Goal: Check status: Check status

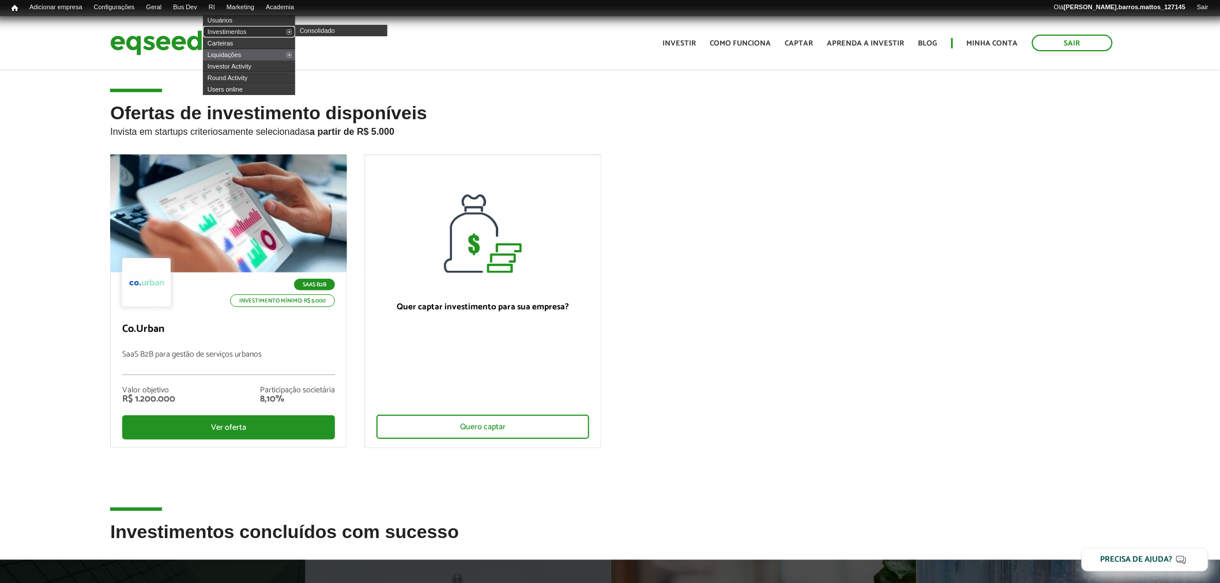
click at [240, 32] on link "Investimentos" at bounding box center [249, 32] width 92 height 12
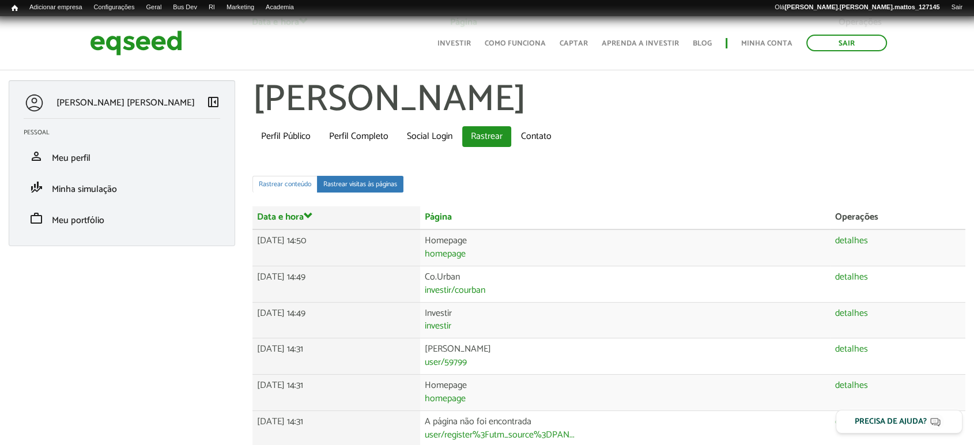
drag, startPoint x: 0, startPoint y: 0, endPoint x: 983, endPoint y: 14, distance: 983.2
click at [974, 14] on html "Sair Toggle navigation Toggle navigation Início Investir Como funciona" at bounding box center [487, 222] width 974 height 445
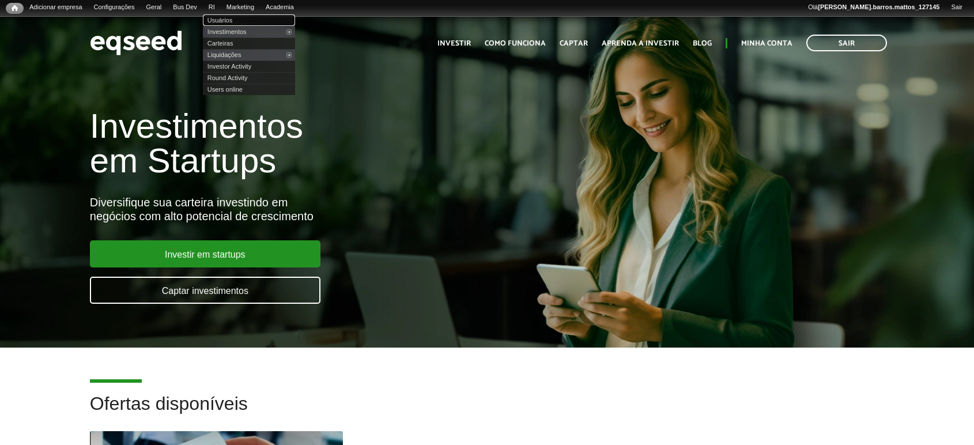
click at [229, 21] on link "Usuários" at bounding box center [249, 20] width 92 height 12
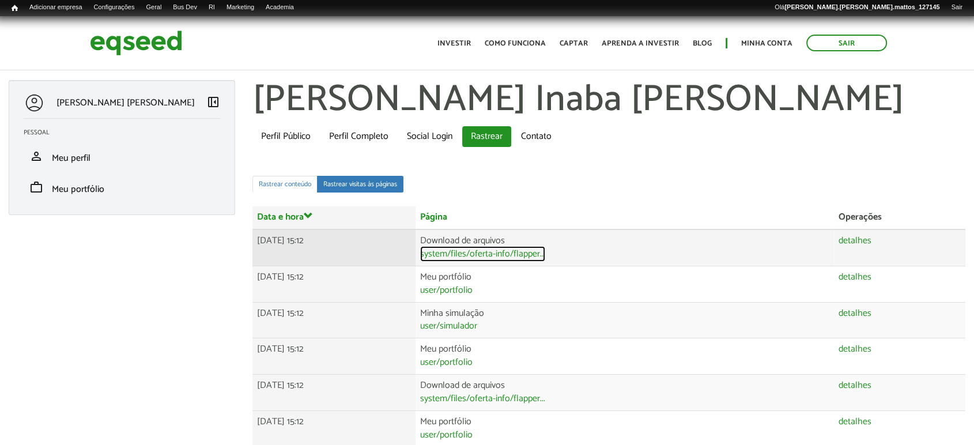
click at [545, 250] on link "system/files/oferta-info/flapper..." at bounding box center [482, 254] width 125 height 9
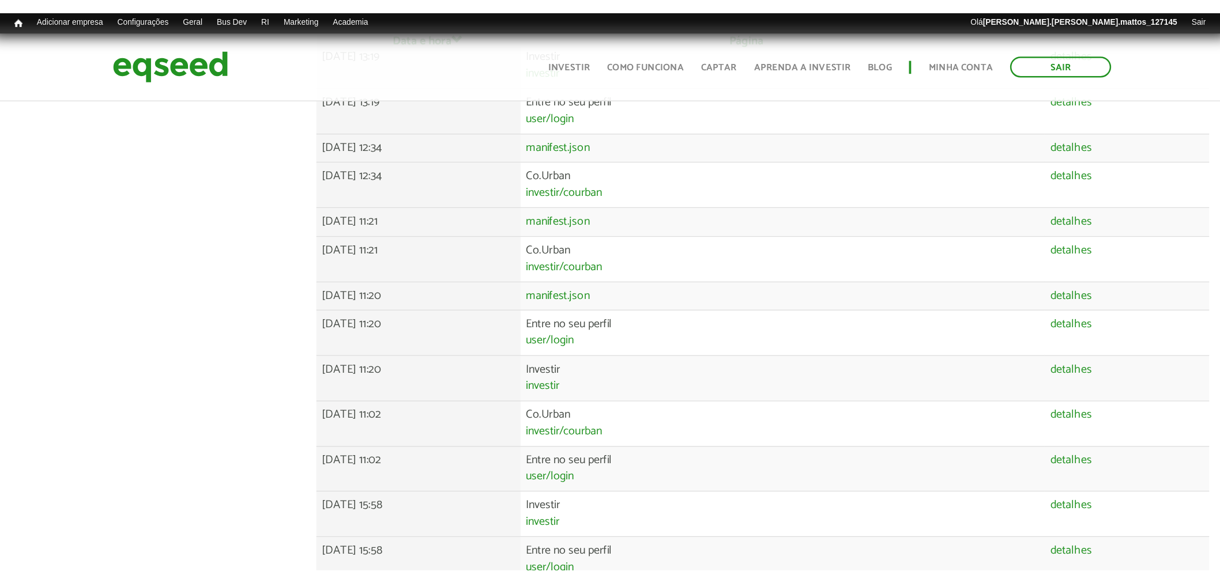
scroll to position [685, 0]
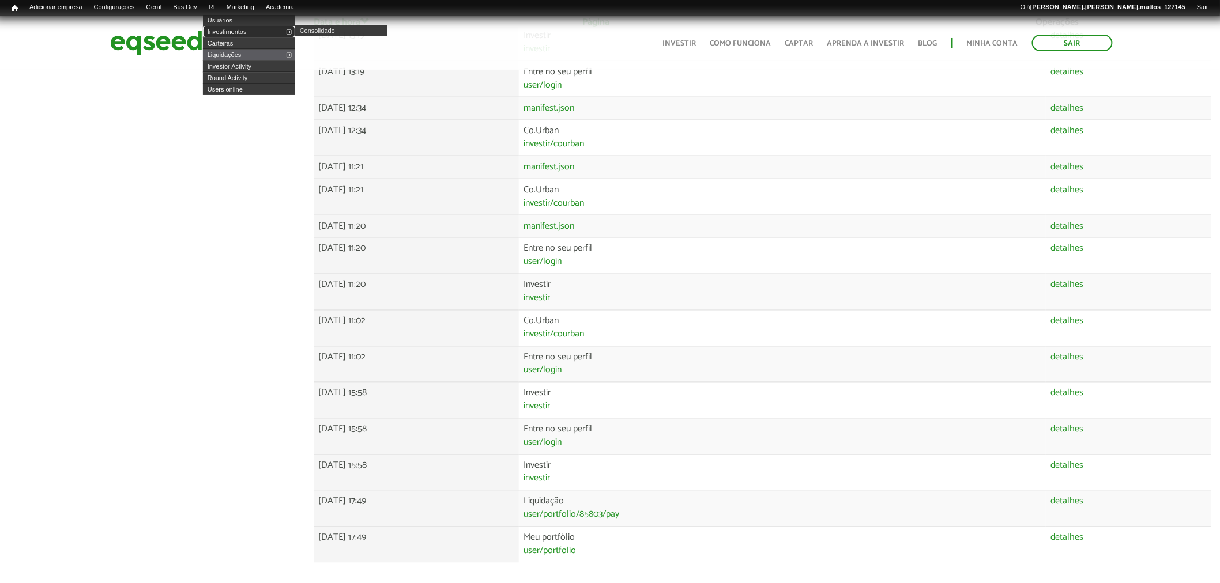
click at [234, 27] on link "Investimentos" at bounding box center [249, 32] width 92 height 12
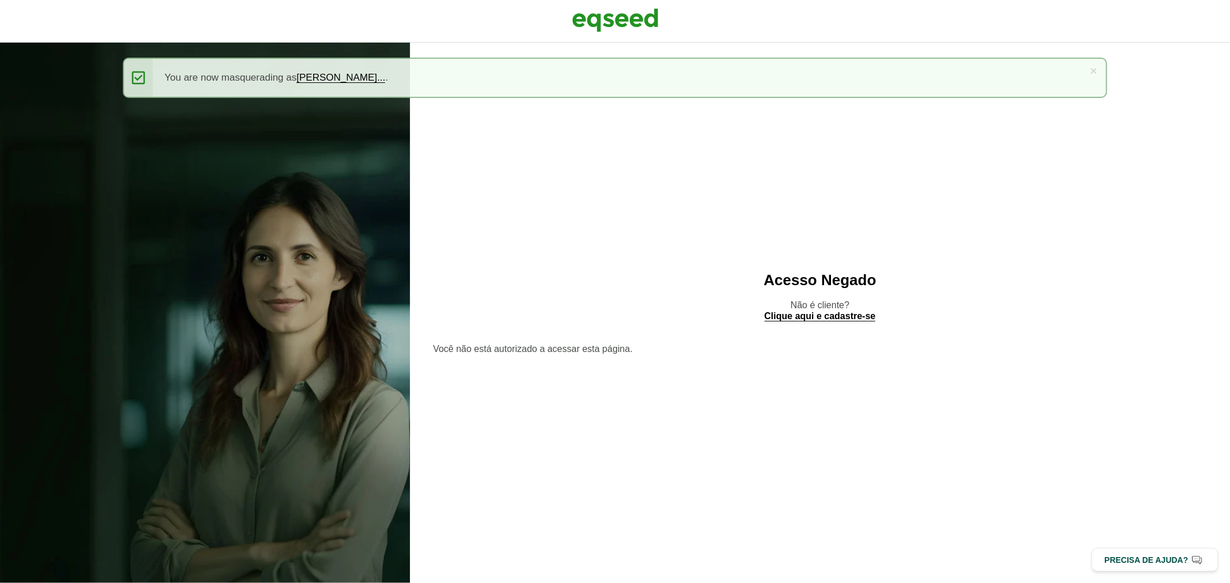
click at [563, 18] on div at bounding box center [615, 21] width 1230 height 43
click at [589, 13] on img at bounding box center [615, 20] width 86 height 29
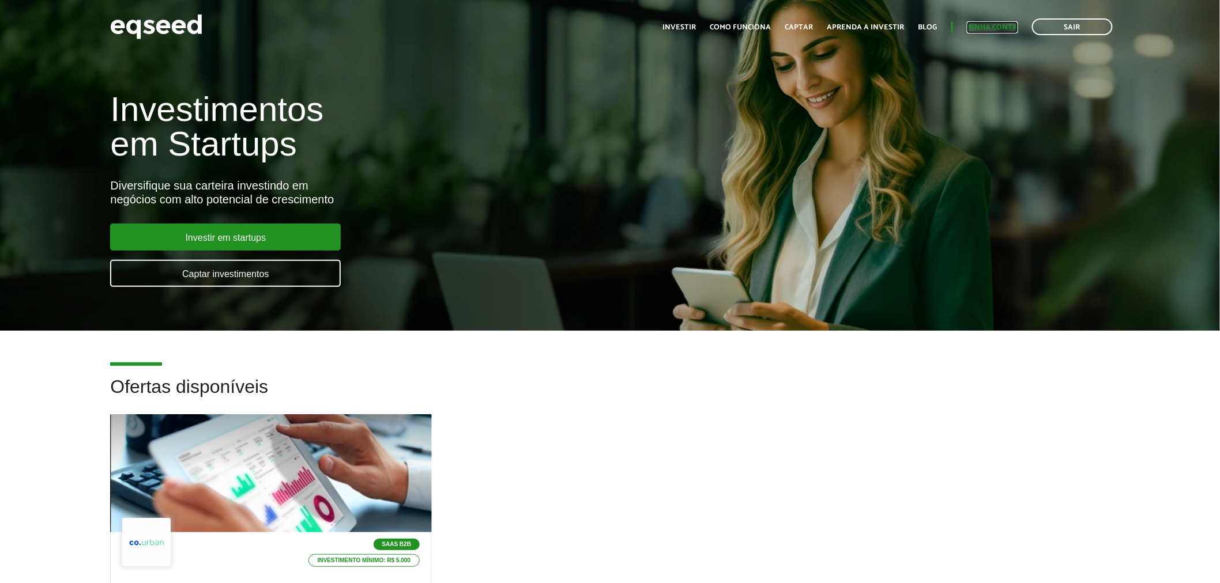
click at [1006, 26] on link "Minha conta" at bounding box center [992, 27] width 51 height 7
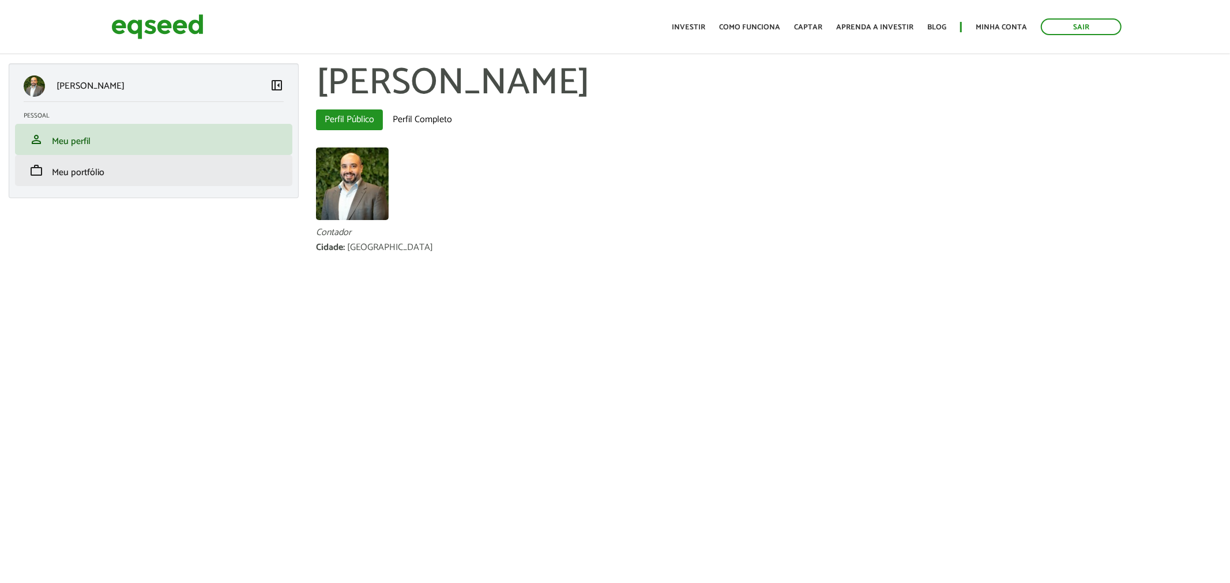
click at [153, 160] on li "work Meu portfólio" at bounding box center [153, 170] width 277 height 31
click at [145, 175] on link "work Meu portfólio" at bounding box center [154, 171] width 260 height 14
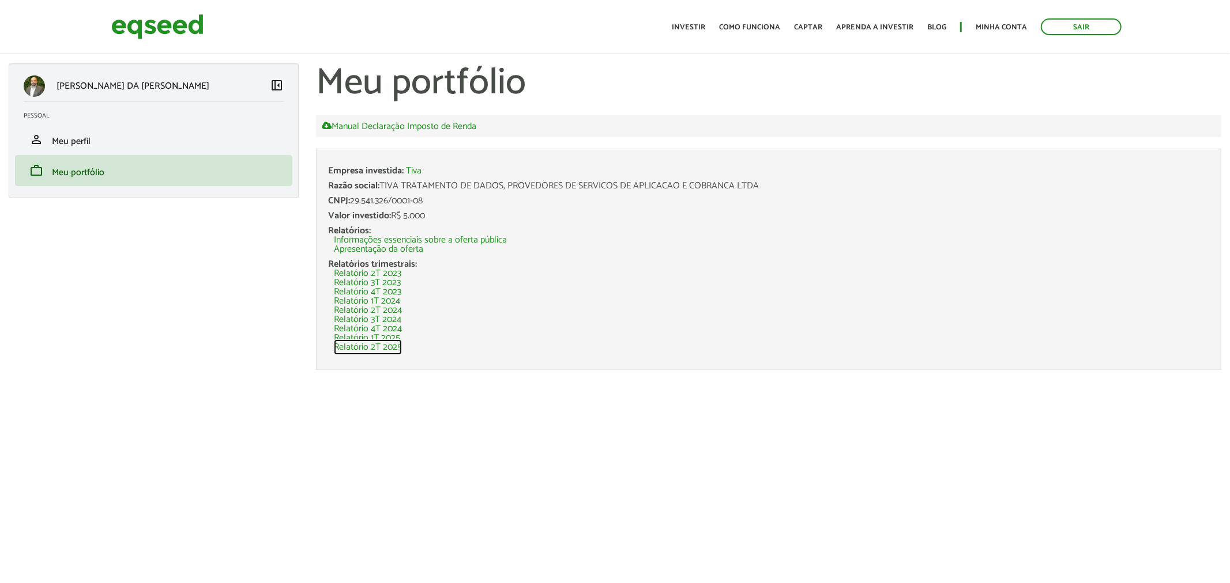
click at [400, 348] on link "Relatório 2T 2025" at bounding box center [368, 347] width 68 height 9
click at [387, 336] on link "Relatório 1T 2025" at bounding box center [367, 338] width 66 height 9
click at [358, 325] on link "Relatório 4T 2024" at bounding box center [368, 329] width 68 height 9
click at [1073, 21] on link "Sair" at bounding box center [1081, 26] width 81 height 17
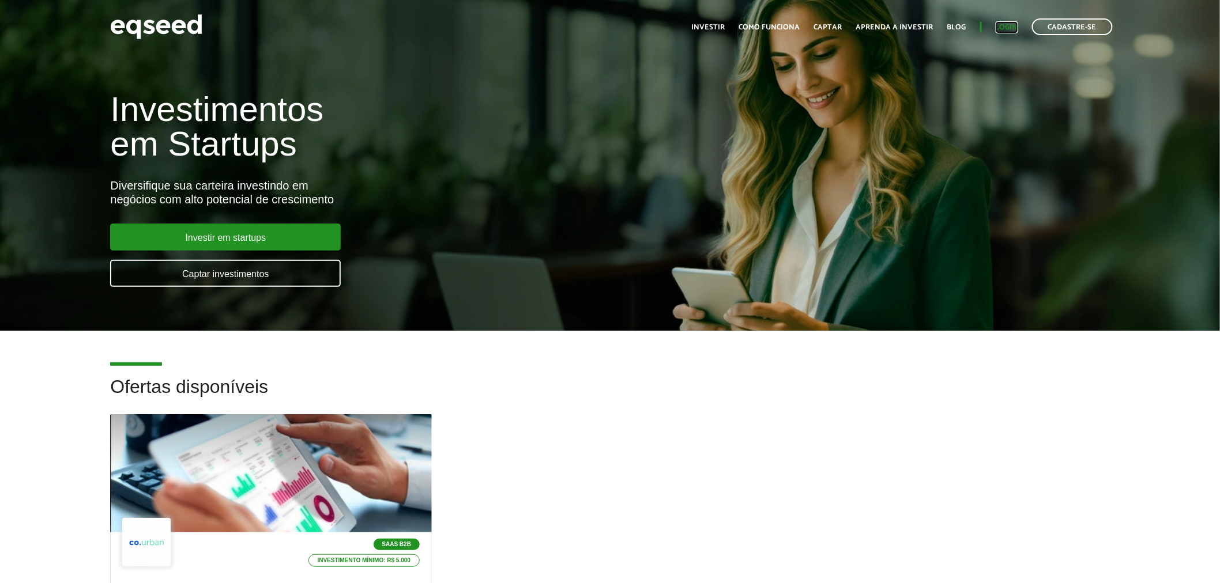
click at [1004, 27] on link "Login" at bounding box center [1007, 27] width 22 height 7
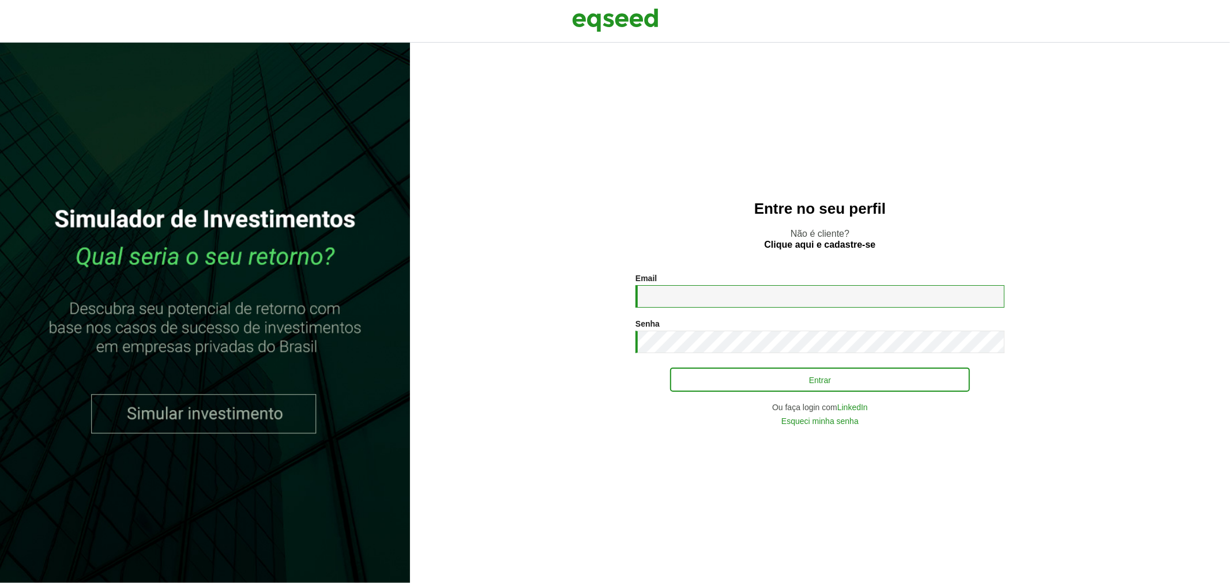
type input "**********"
click at [685, 376] on button "Entrar" at bounding box center [820, 380] width 300 height 22
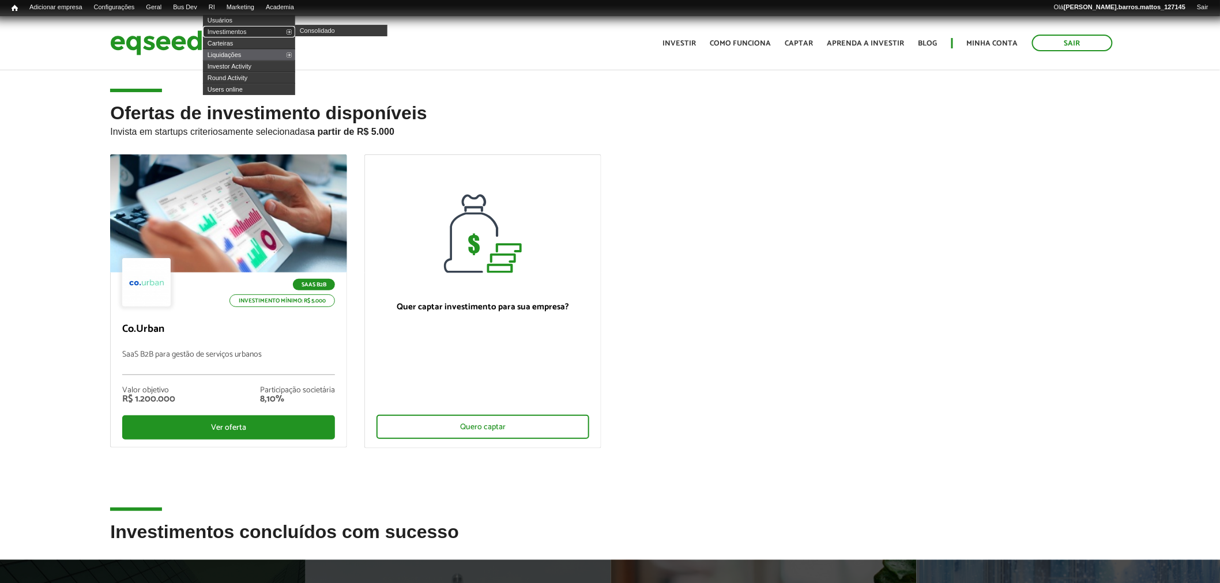
click at [237, 27] on link "Investimentos" at bounding box center [249, 32] width 92 height 12
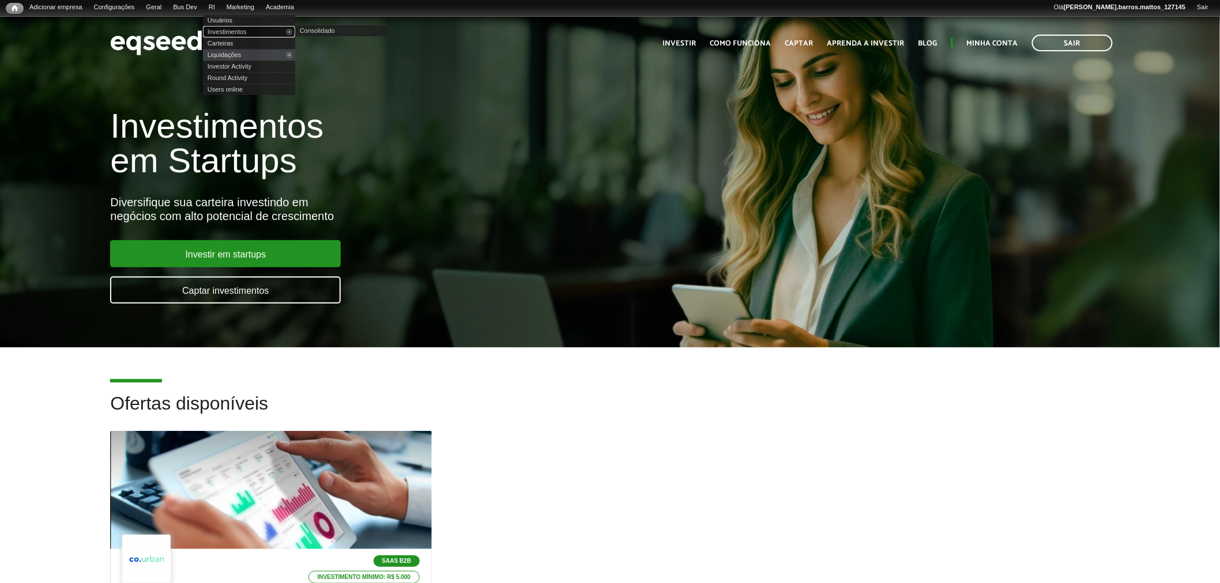
click at [234, 30] on link "Investimentos" at bounding box center [249, 32] width 92 height 12
